Goal: Answer question/provide support

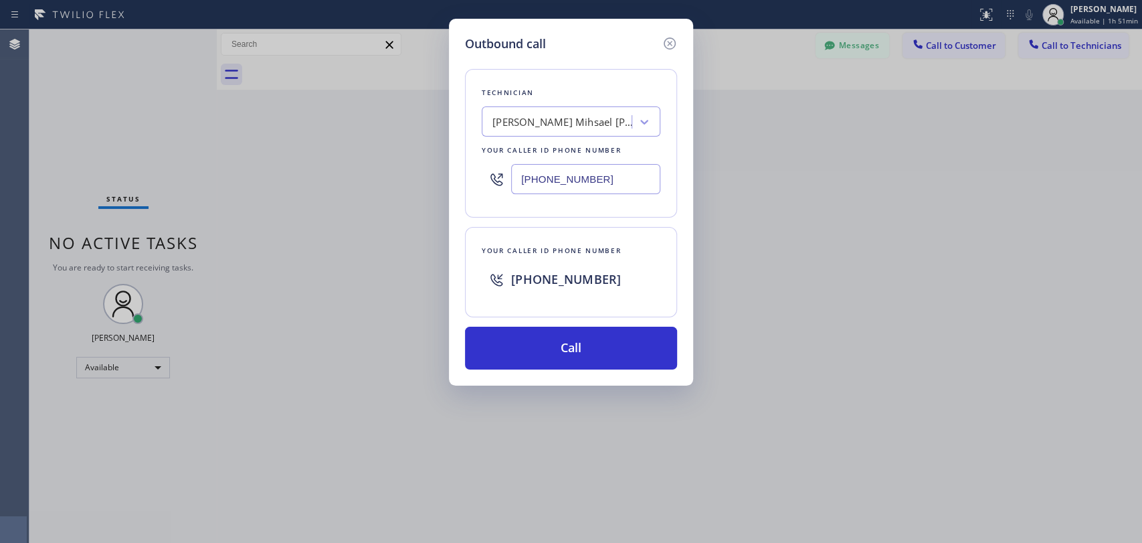
click at [668, 44] on icon at bounding box center [670, 43] width 12 height 12
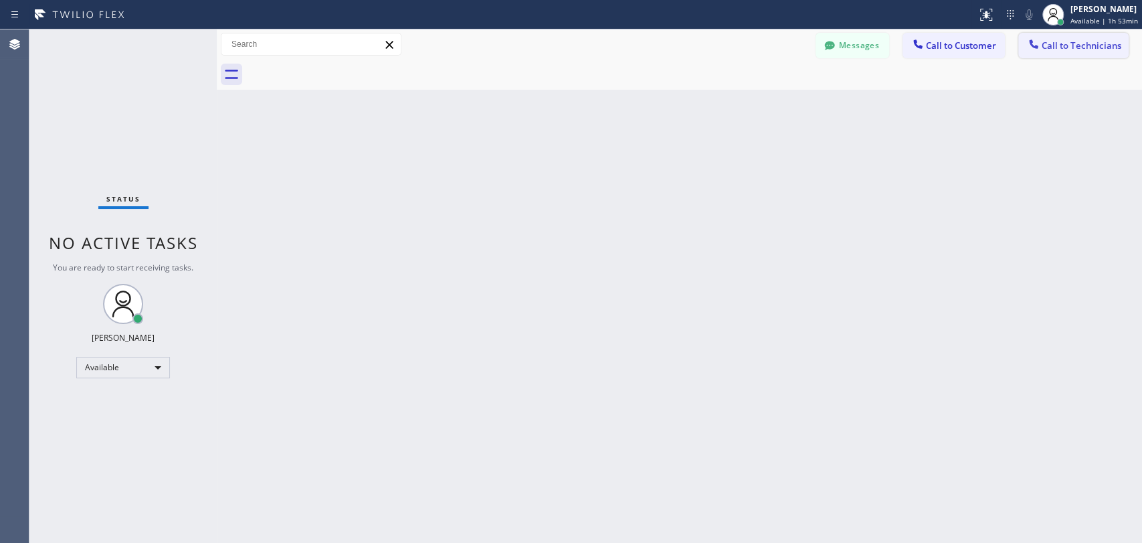
click at [1093, 50] on span "Call to Technicians" at bounding box center [1082, 45] width 80 height 12
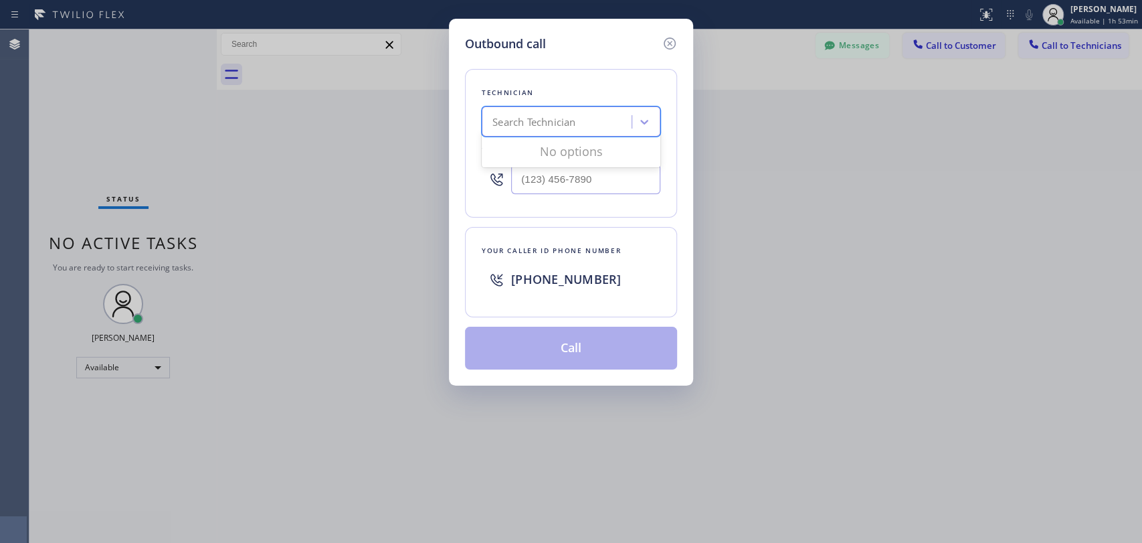
click at [541, 130] on div "Search Technician" at bounding box center [559, 121] width 146 height 23
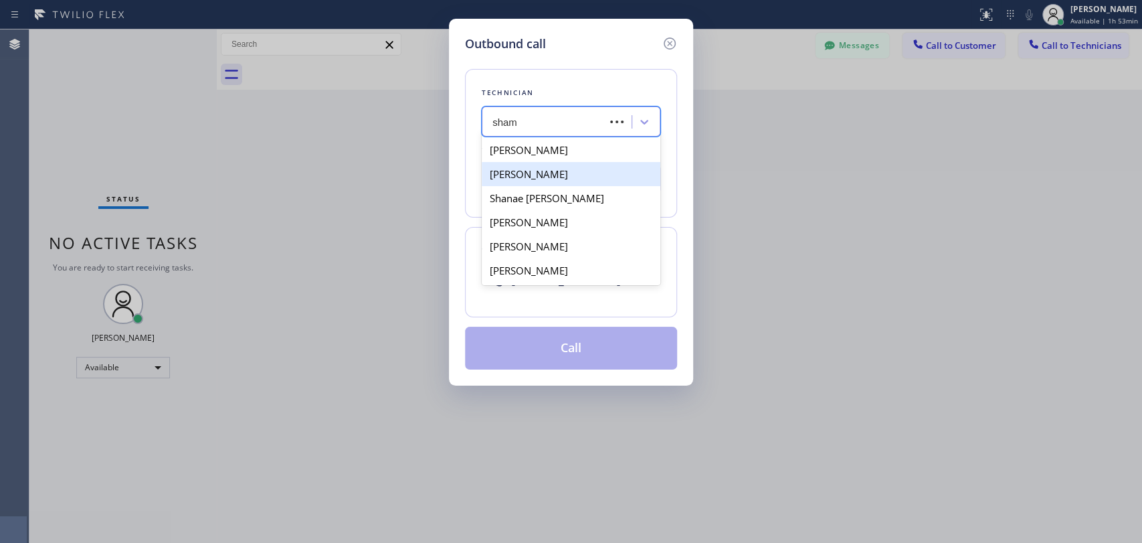
type input "shams"
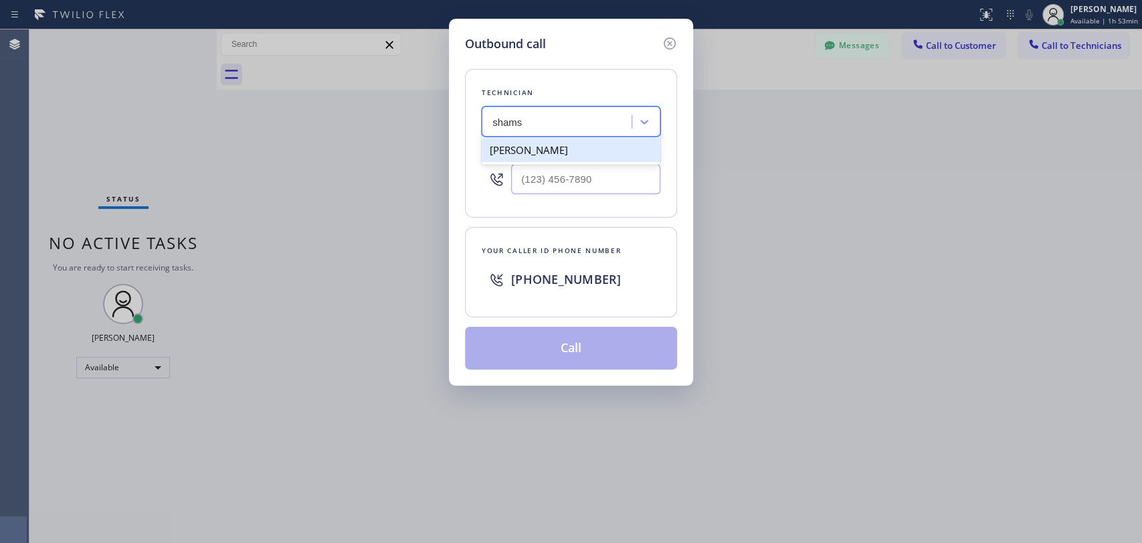
click at [567, 145] on div "[PERSON_NAME]" at bounding box center [571, 150] width 179 height 24
type input "[PHONE_NUMBER]"
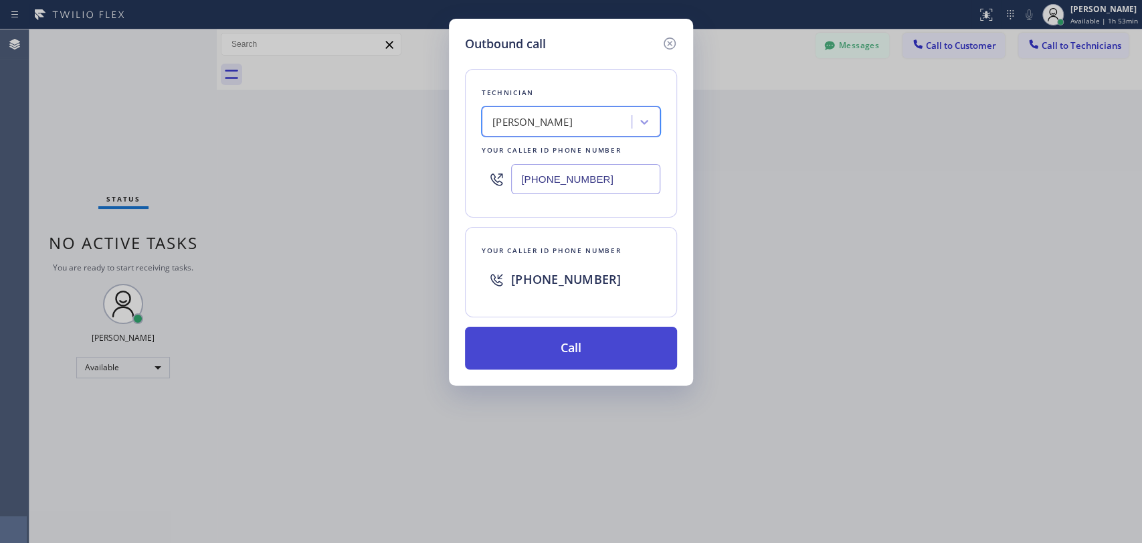
click at [558, 346] on button "Call" at bounding box center [571, 348] width 212 height 43
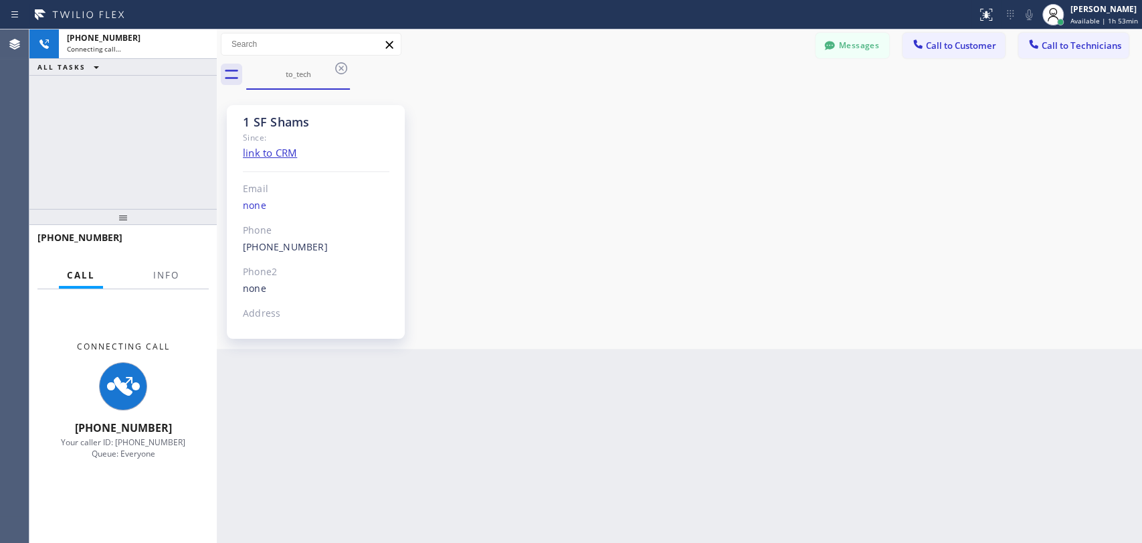
click at [1004, 278] on div "1 SF Shams Since: link to CRM Email none Phone [PHONE_NUMBER] Outbound call Tec…" at bounding box center [679, 219] width 919 height 252
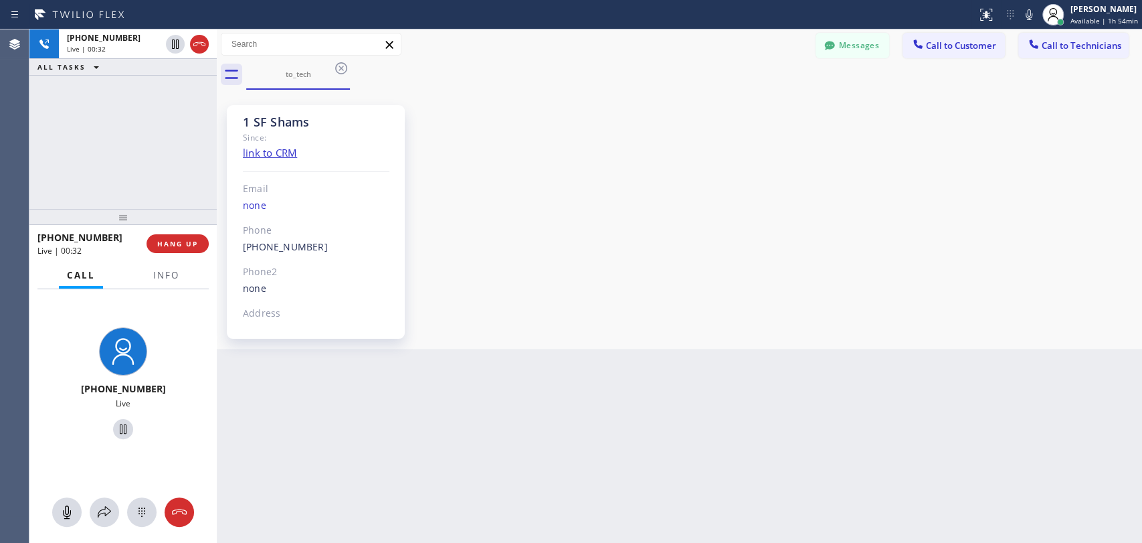
click at [944, 325] on div "1 SF Shams Since: link to CRM Email none Phone [PHONE_NUMBER] Outbound call Tec…" at bounding box center [679, 219] width 919 height 252
click at [191, 177] on div "[PHONE_NUMBER] Live | 00:35 ALL TASKS ALL TASKS ACTIVE TASKS TASKS IN WRAP UP" at bounding box center [122, 118] width 187 height 179
click at [188, 242] on span "HANG UP" at bounding box center [177, 243] width 41 height 9
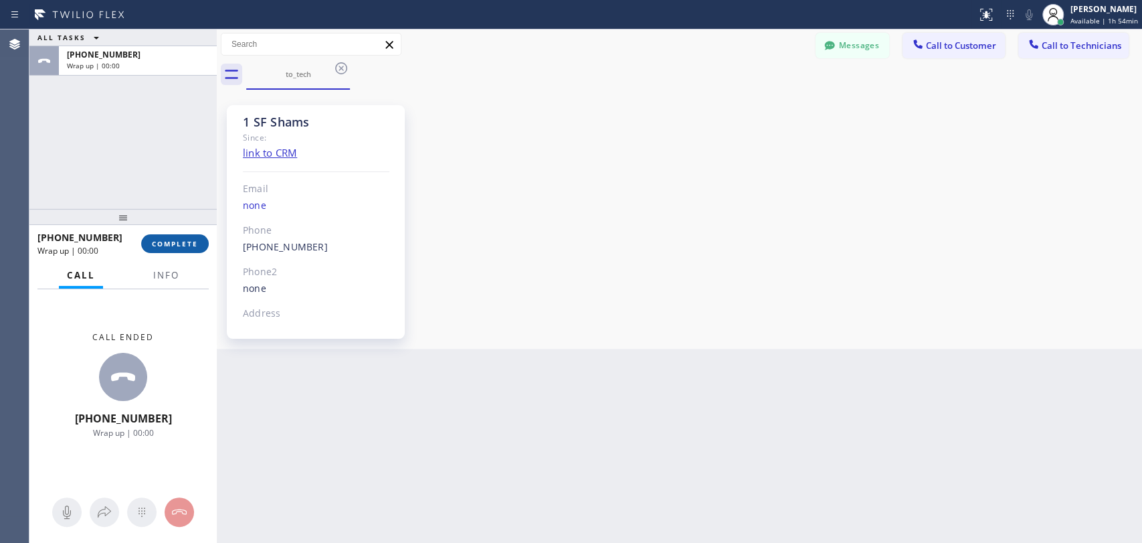
click at [188, 242] on span "COMPLETE" at bounding box center [175, 243] width 46 height 9
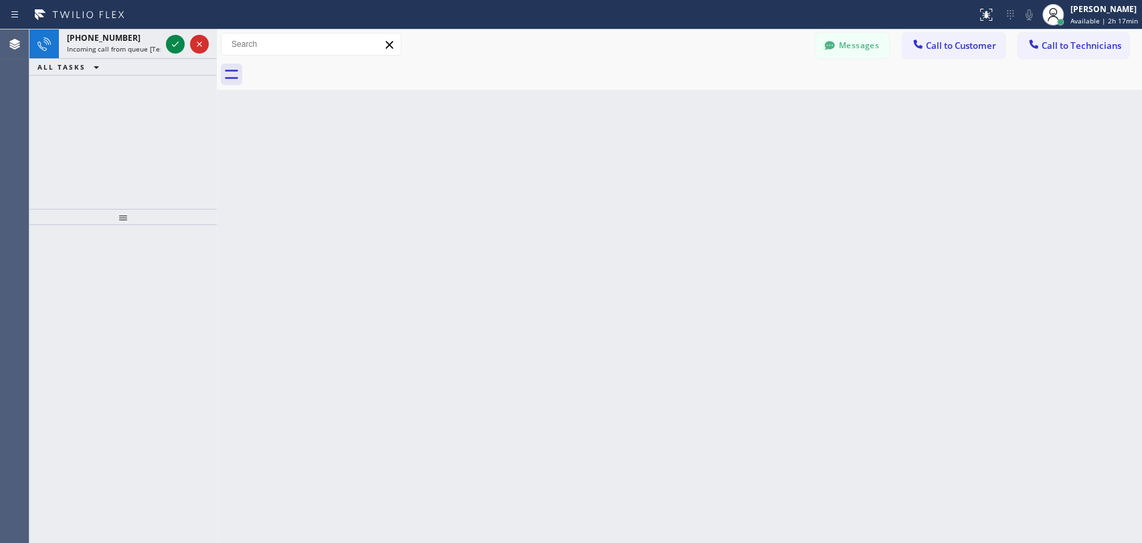
click at [1043, 288] on div "Back to Dashboard Change Sender ID Customers Technicians MG Miss [PERSON_NAME] …" at bounding box center [679, 285] width 925 height 513
click at [200, 42] on icon at bounding box center [199, 44] width 16 height 16
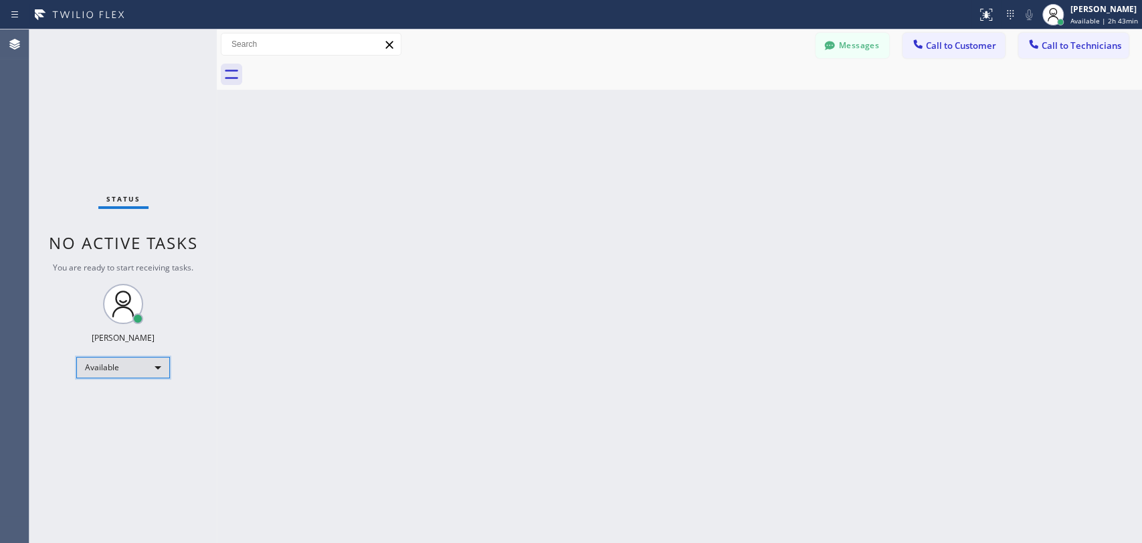
click at [146, 367] on div "Available" at bounding box center [123, 367] width 94 height 21
click at [140, 381] on li "Offline" at bounding box center [122, 385] width 91 height 16
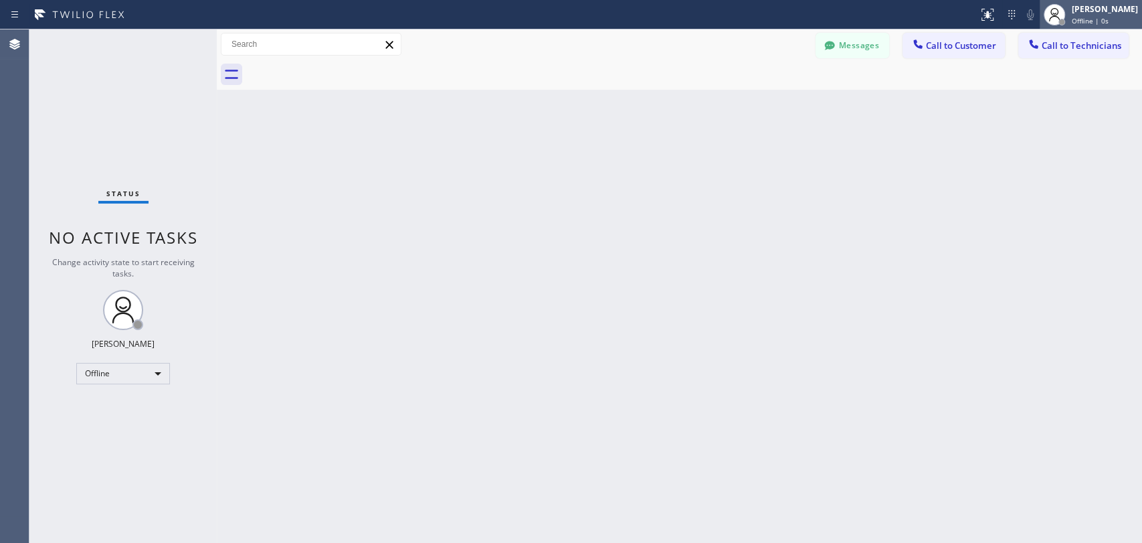
click at [1072, 12] on div "[PERSON_NAME]" at bounding box center [1105, 8] width 66 height 11
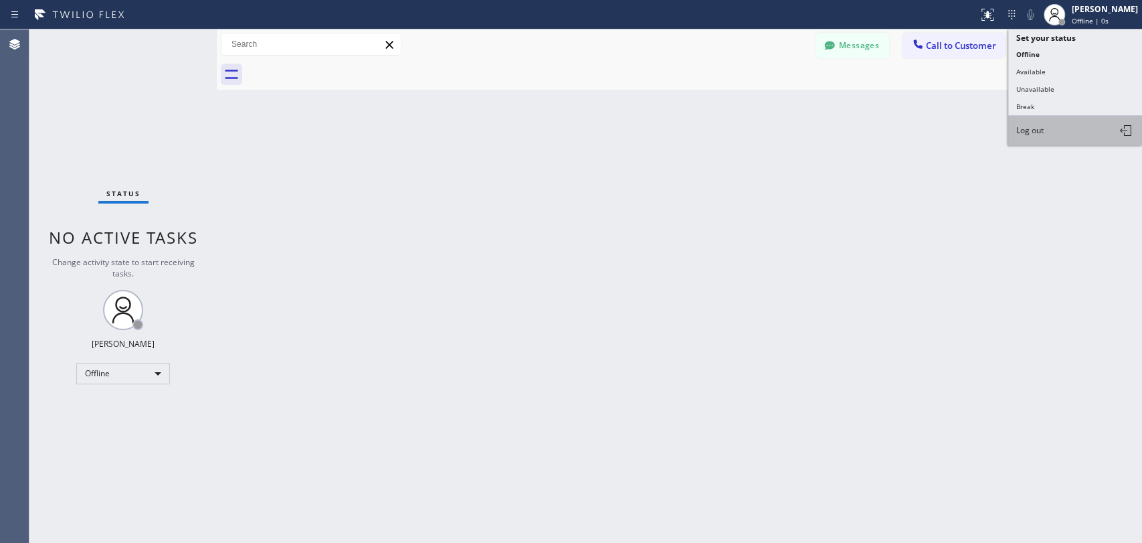
click at [1026, 124] on span "Log out" at bounding box center [1029, 129] width 27 height 11
